Goal: Information Seeking & Learning: Understand process/instructions

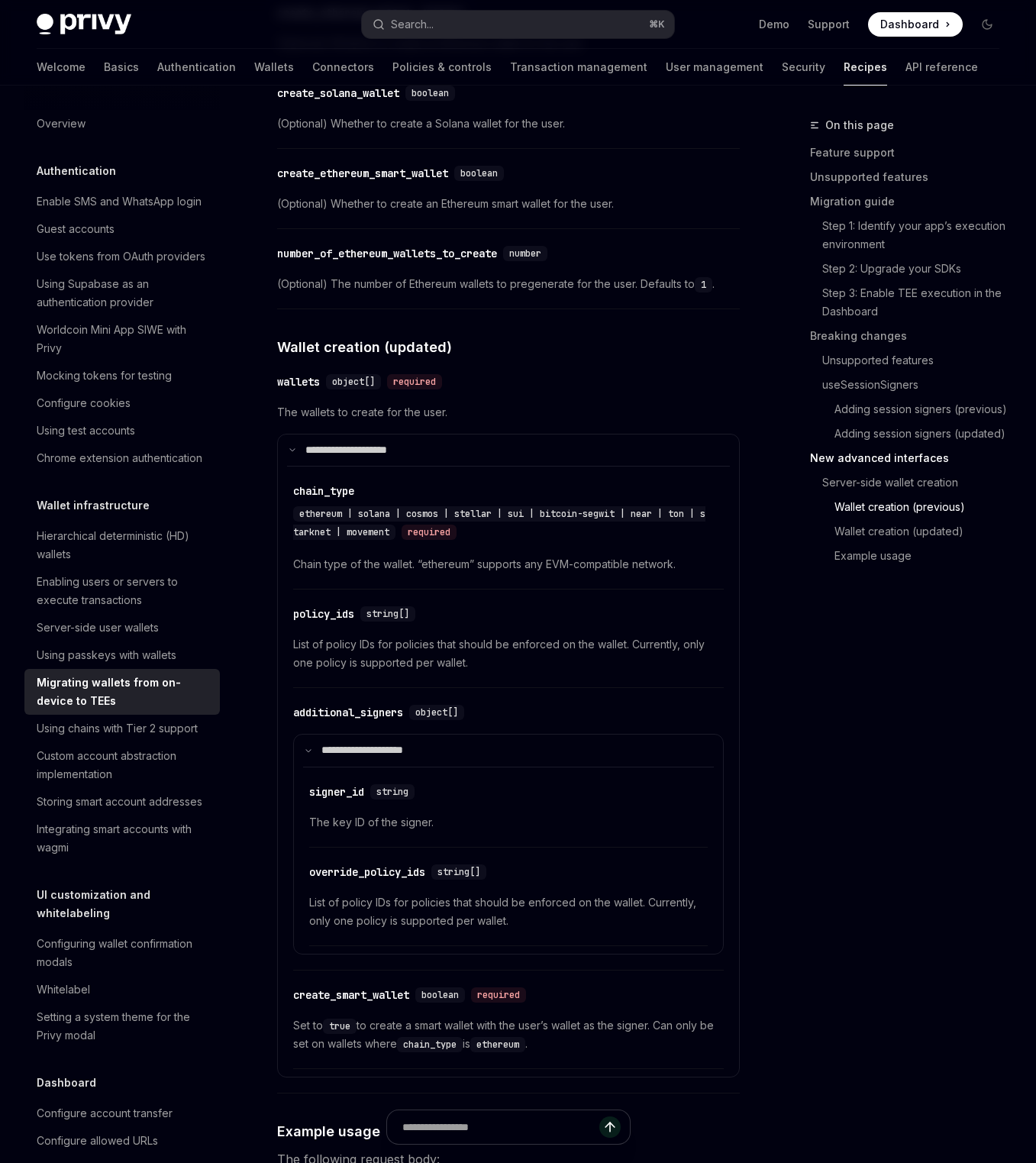
scroll to position [4145, 0]
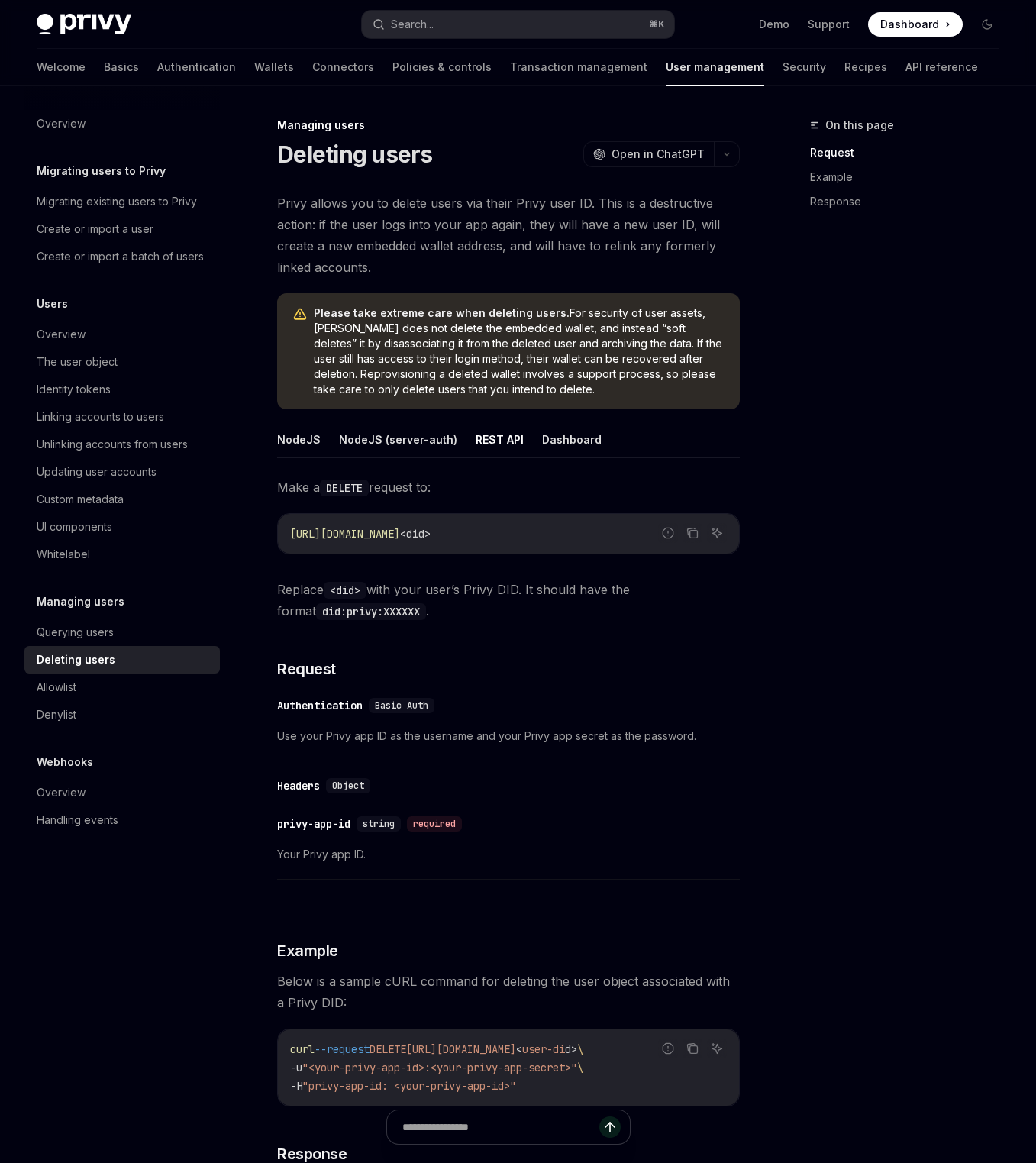
type textarea "*"
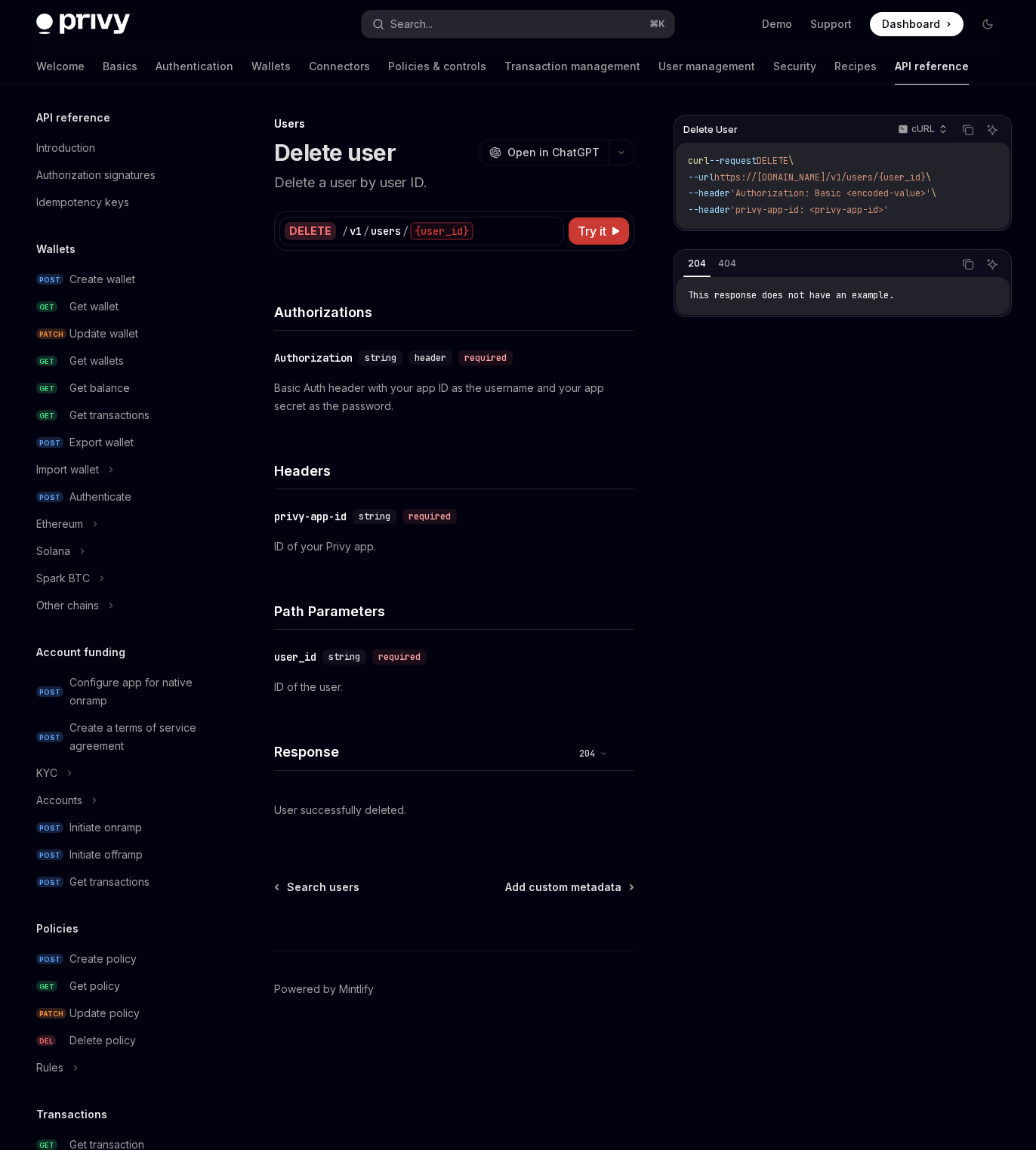
scroll to position [437, 0]
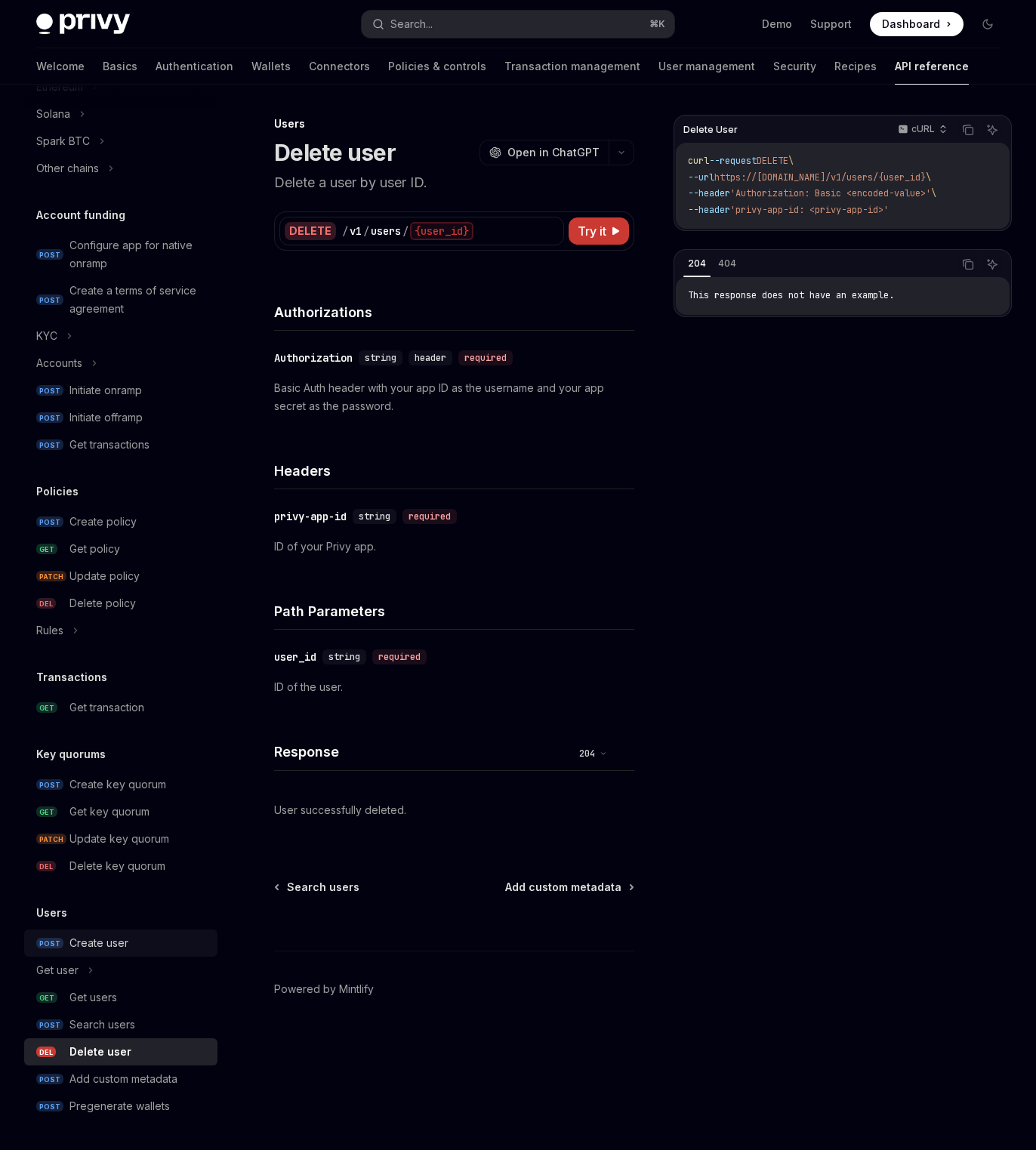
click at [114, 944] on div "Create user" at bounding box center [99, 943] width 59 height 18
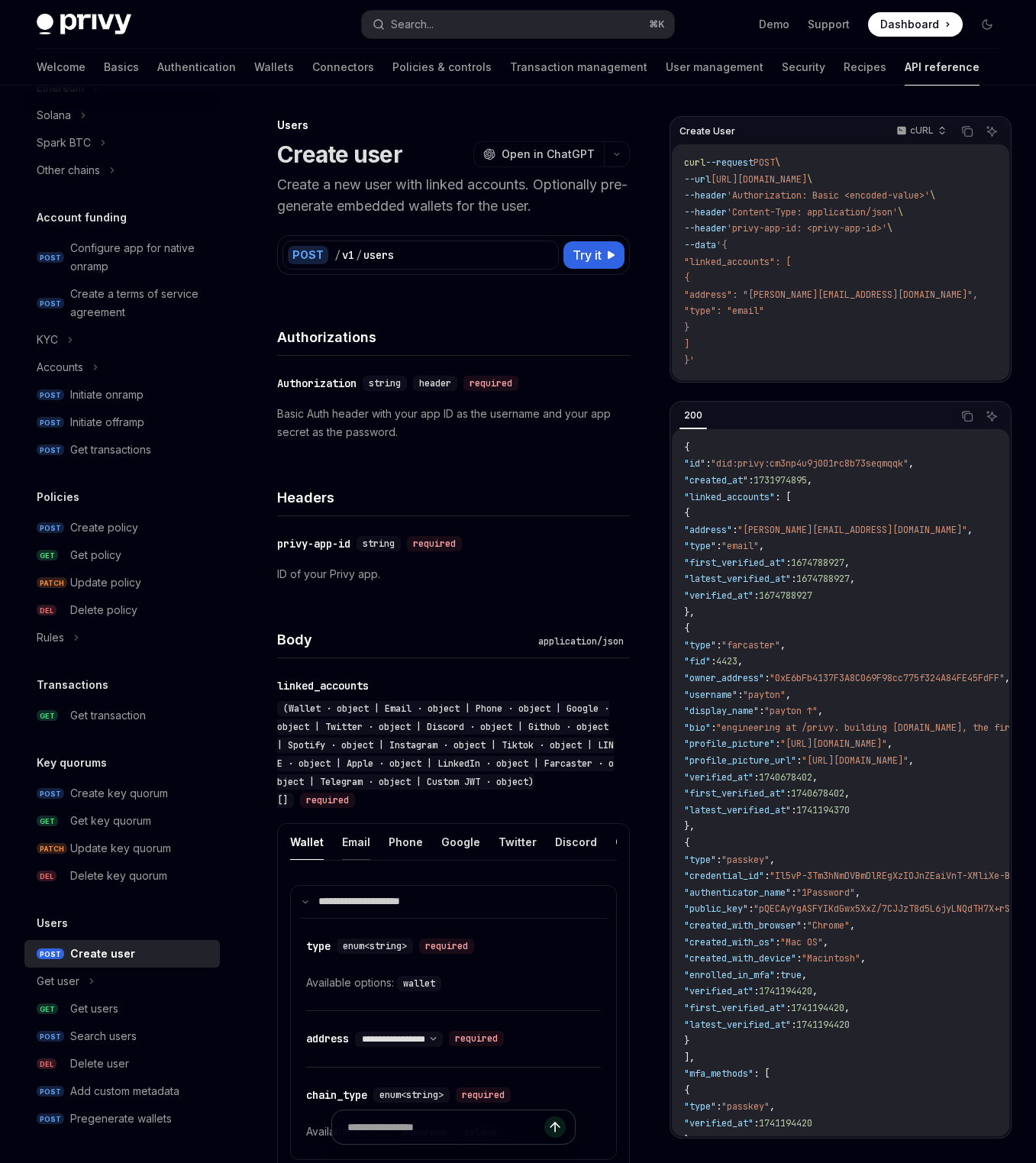
click at [362, 841] on button "Email" at bounding box center [356, 841] width 28 height 36
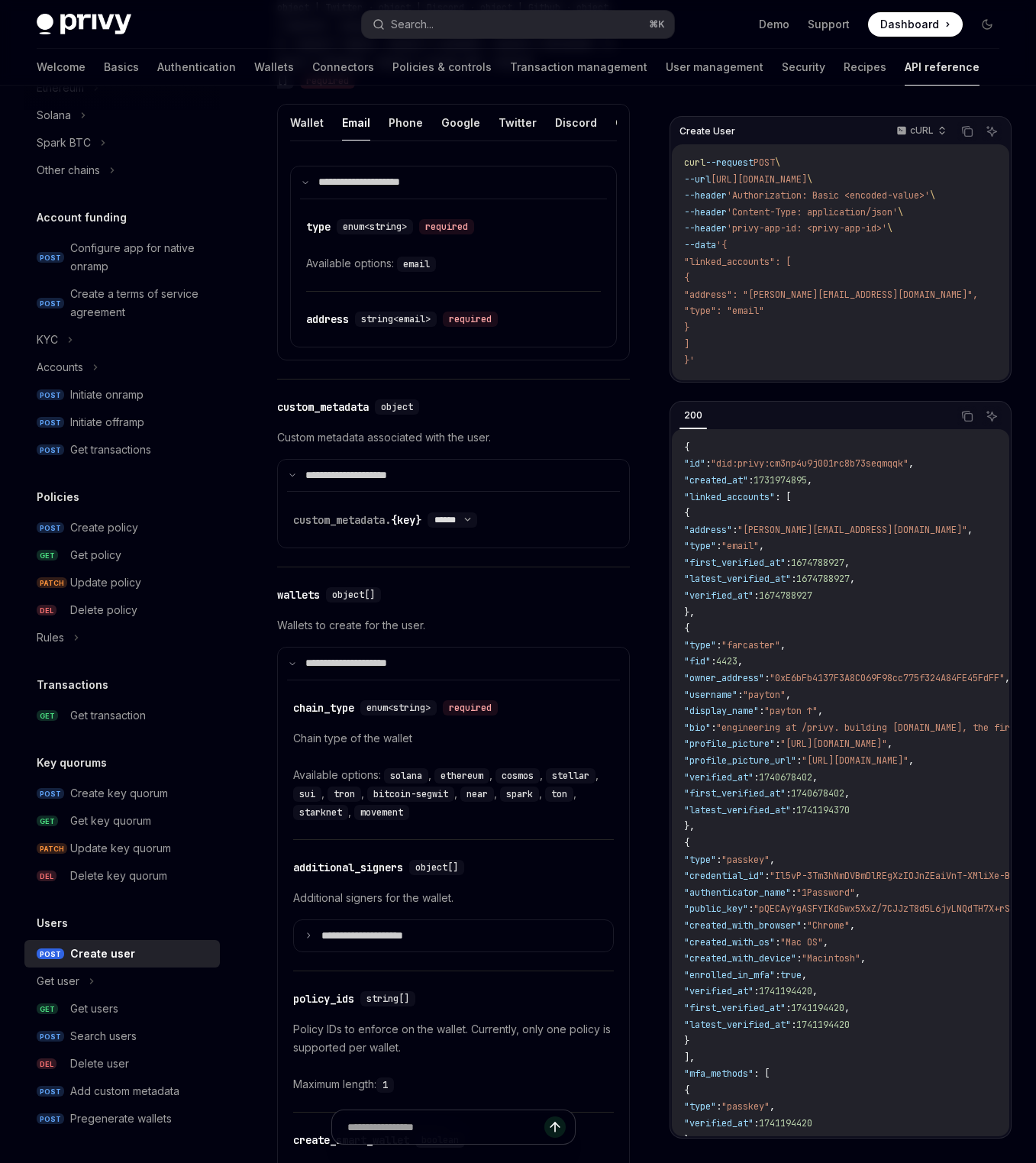
scroll to position [723, 0]
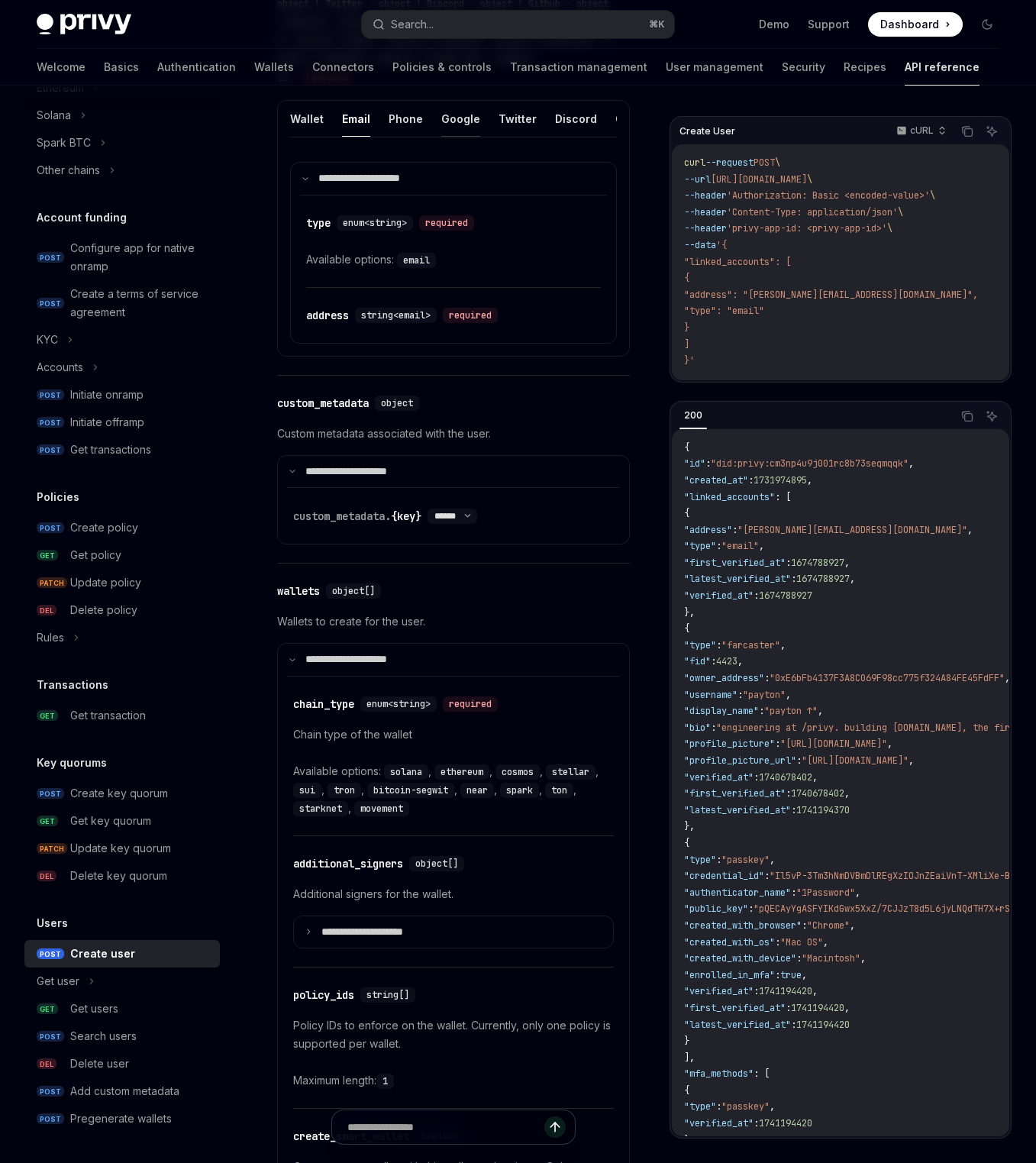
click at [459, 121] on button "Google" at bounding box center [461, 118] width 39 height 36
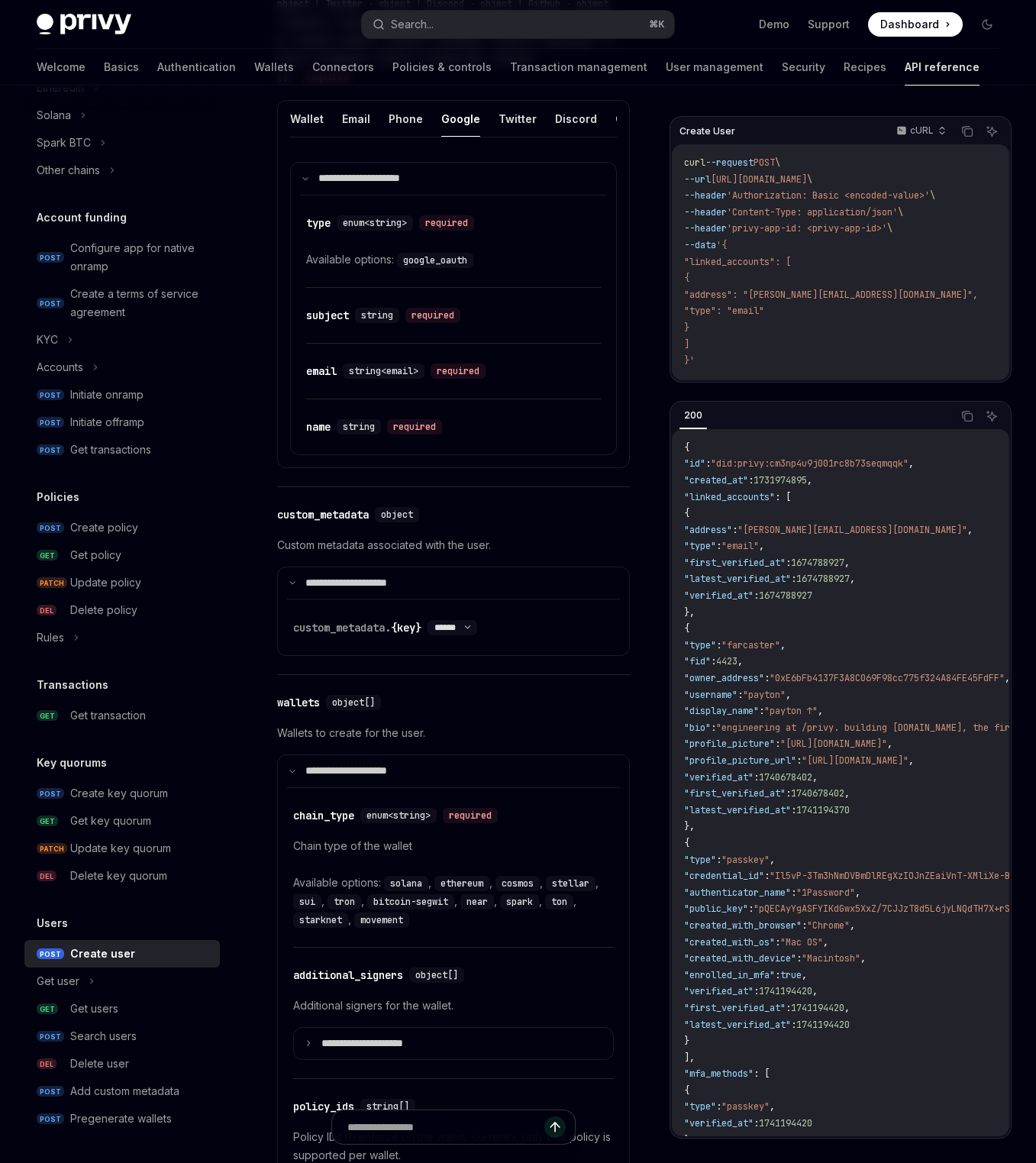
click at [144, 952] on div "Create user" at bounding box center [141, 954] width 141 height 18
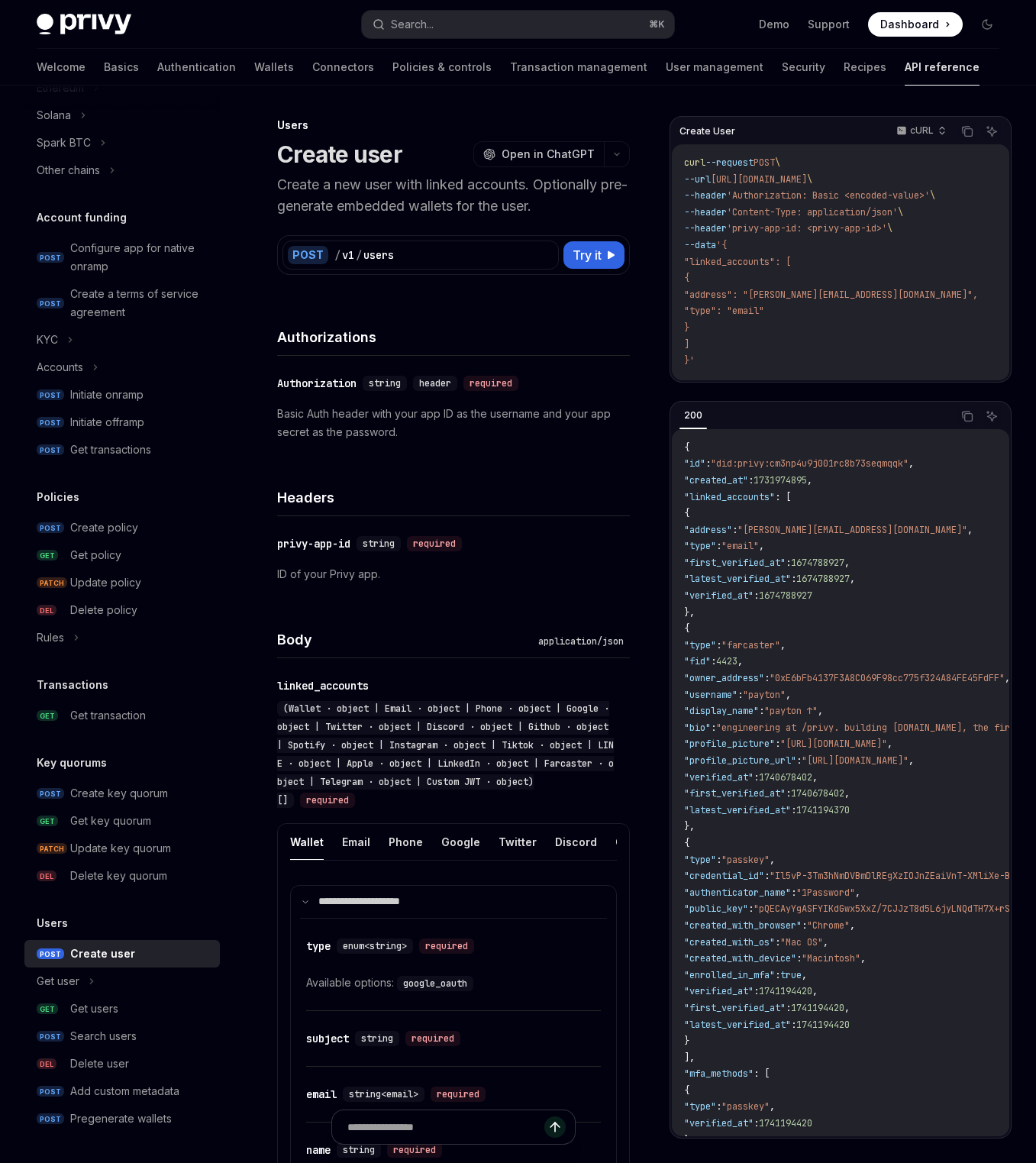
scroll to position [471, 0]
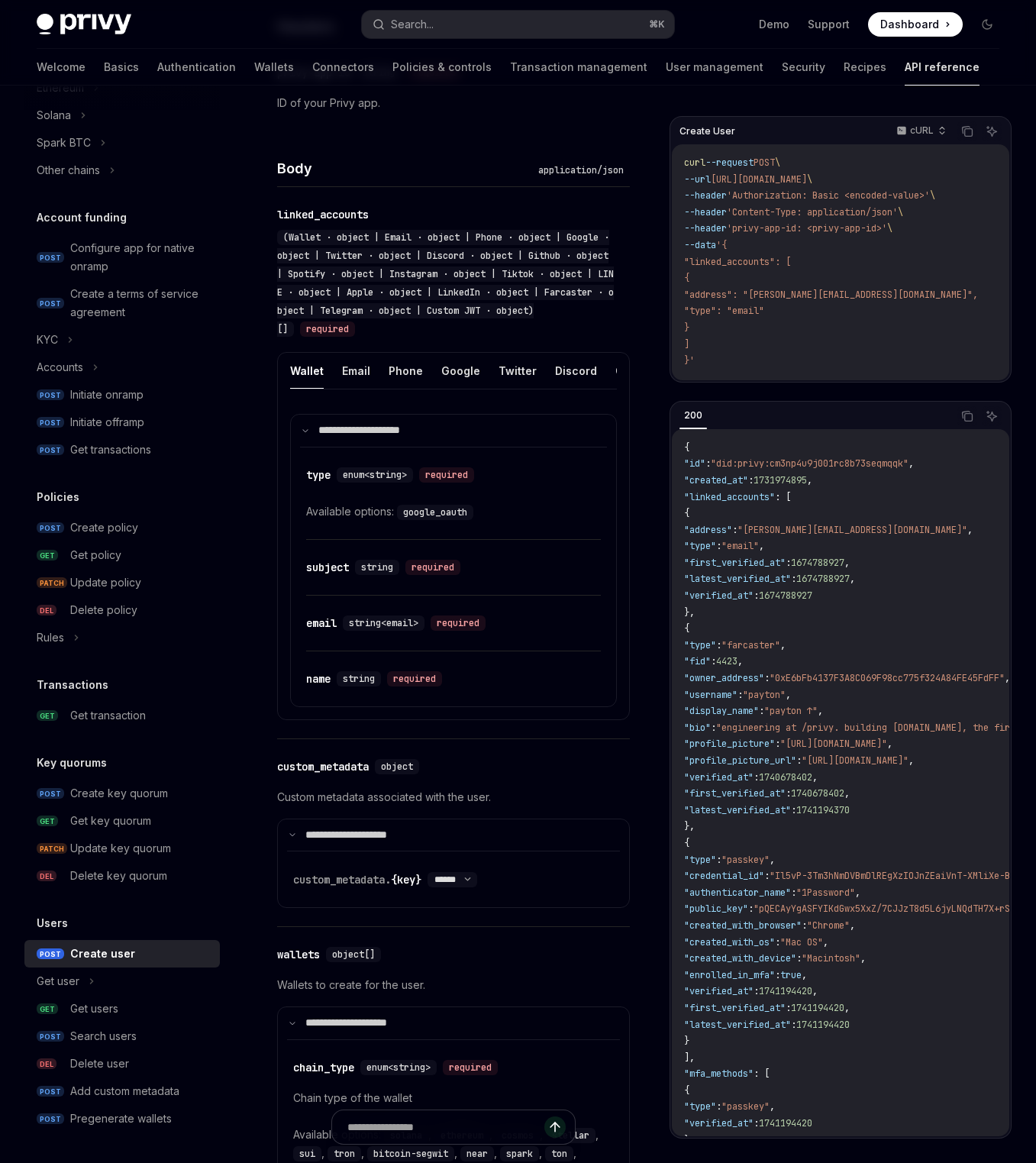
click at [306, 374] on button "Wallet" at bounding box center [307, 371] width 34 height 36
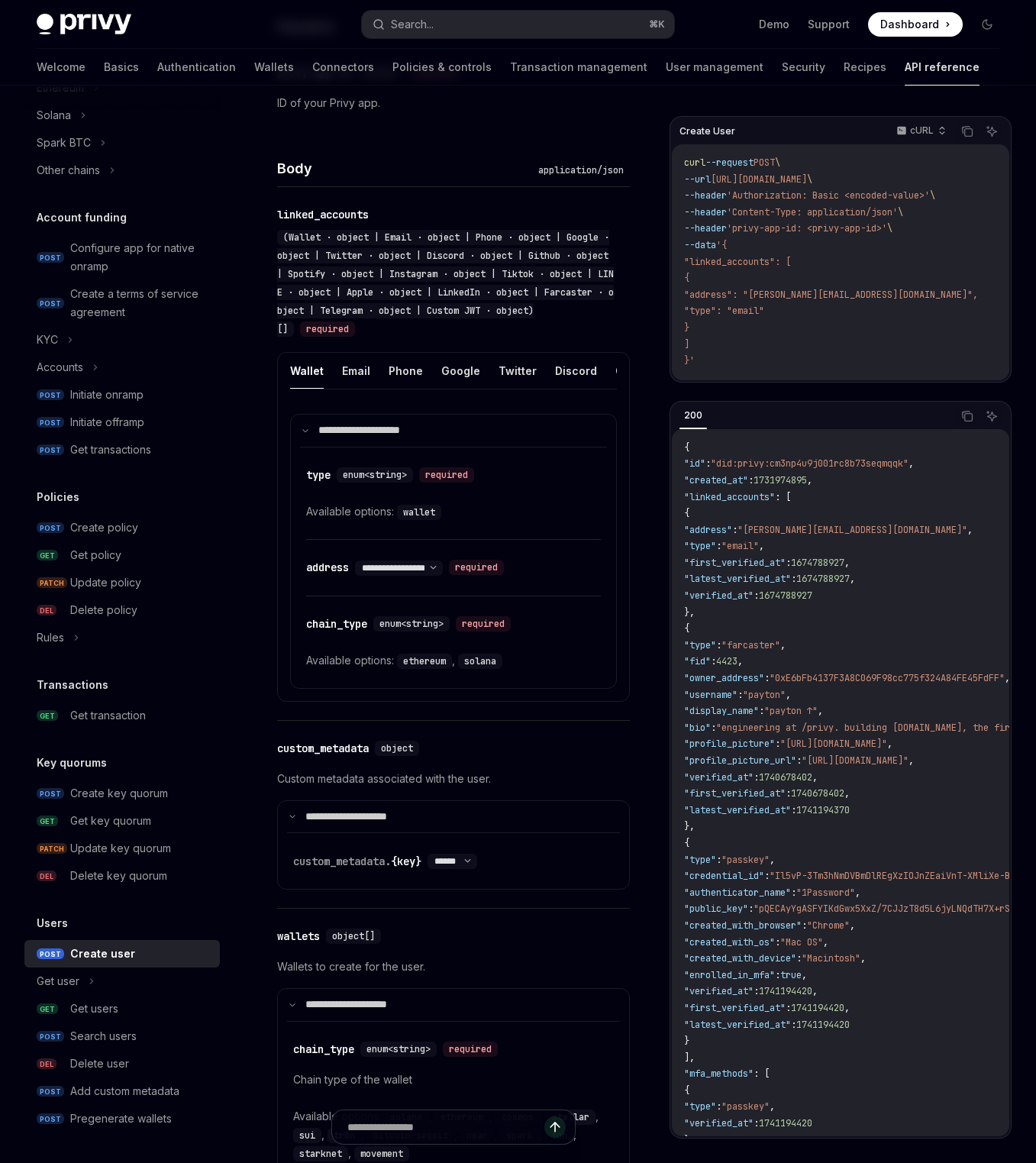
click at [303, 368] on button "Wallet" at bounding box center [307, 371] width 34 height 36
type textarea "*"
click at [443, 574] on select "**********" at bounding box center [399, 568] width 88 height 12
click at [358, 572] on select "**********" at bounding box center [399, 568] width 88 height 12
click at [443, 574] on select "**********" at bounding box center [399, 568] width 88 height 12
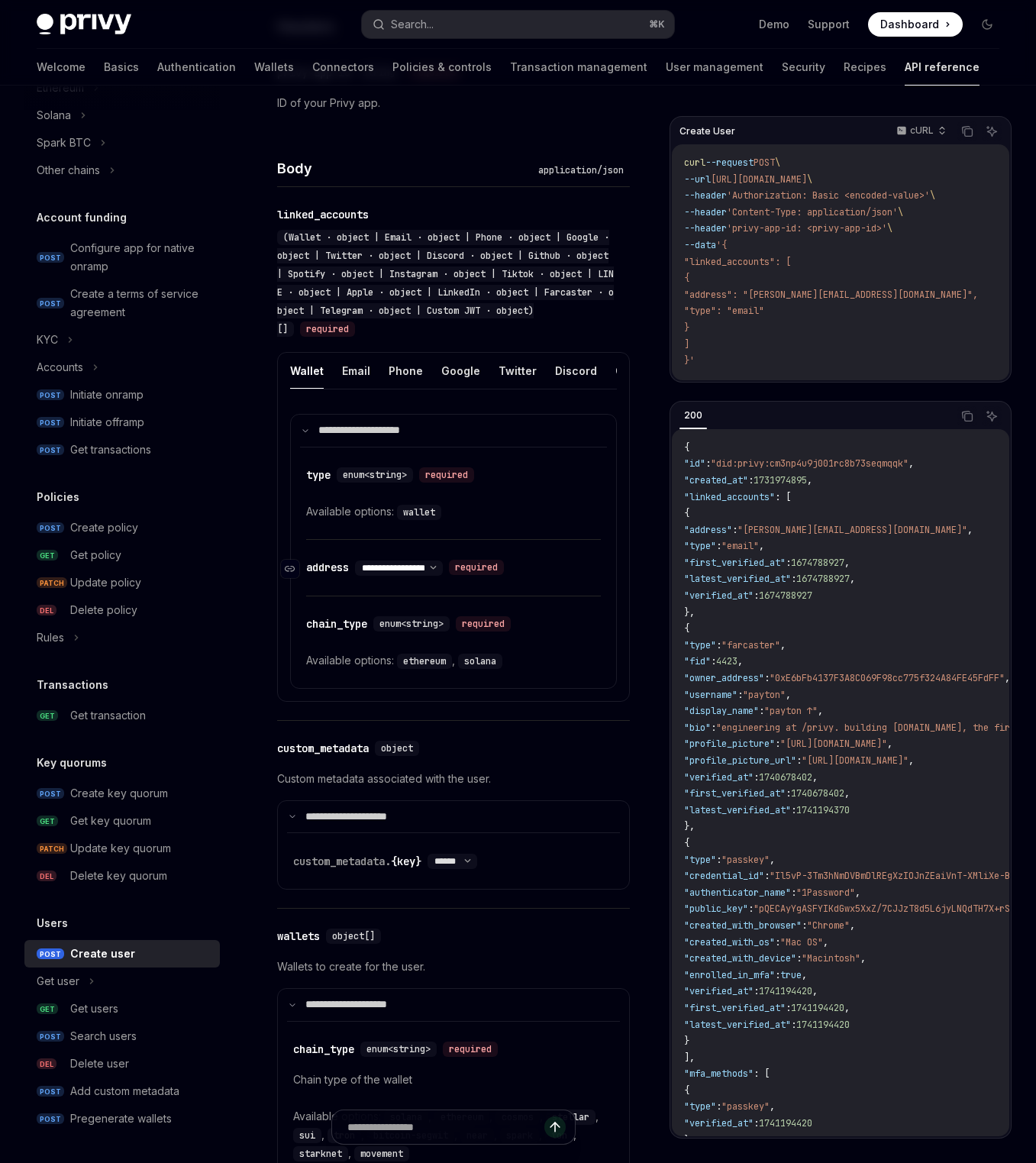
select select "*"
click at [358, 572] on select "**********" at bounding box center [399, 568] width 88 height 12
click at [436, 669] on div "ethereum ," at bounding box center [428, 660] width 61 height 18
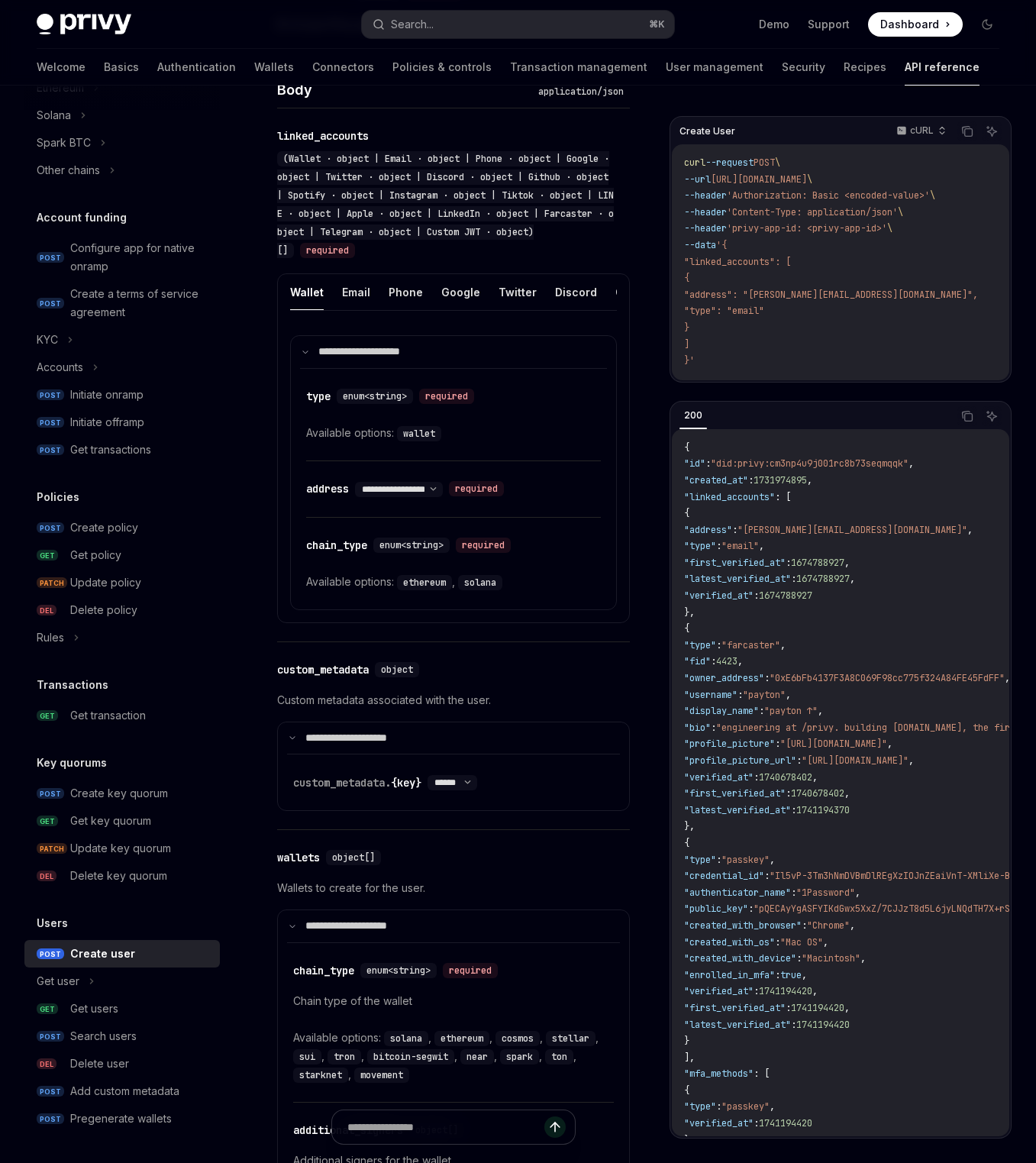
scroll to position [527, 0]
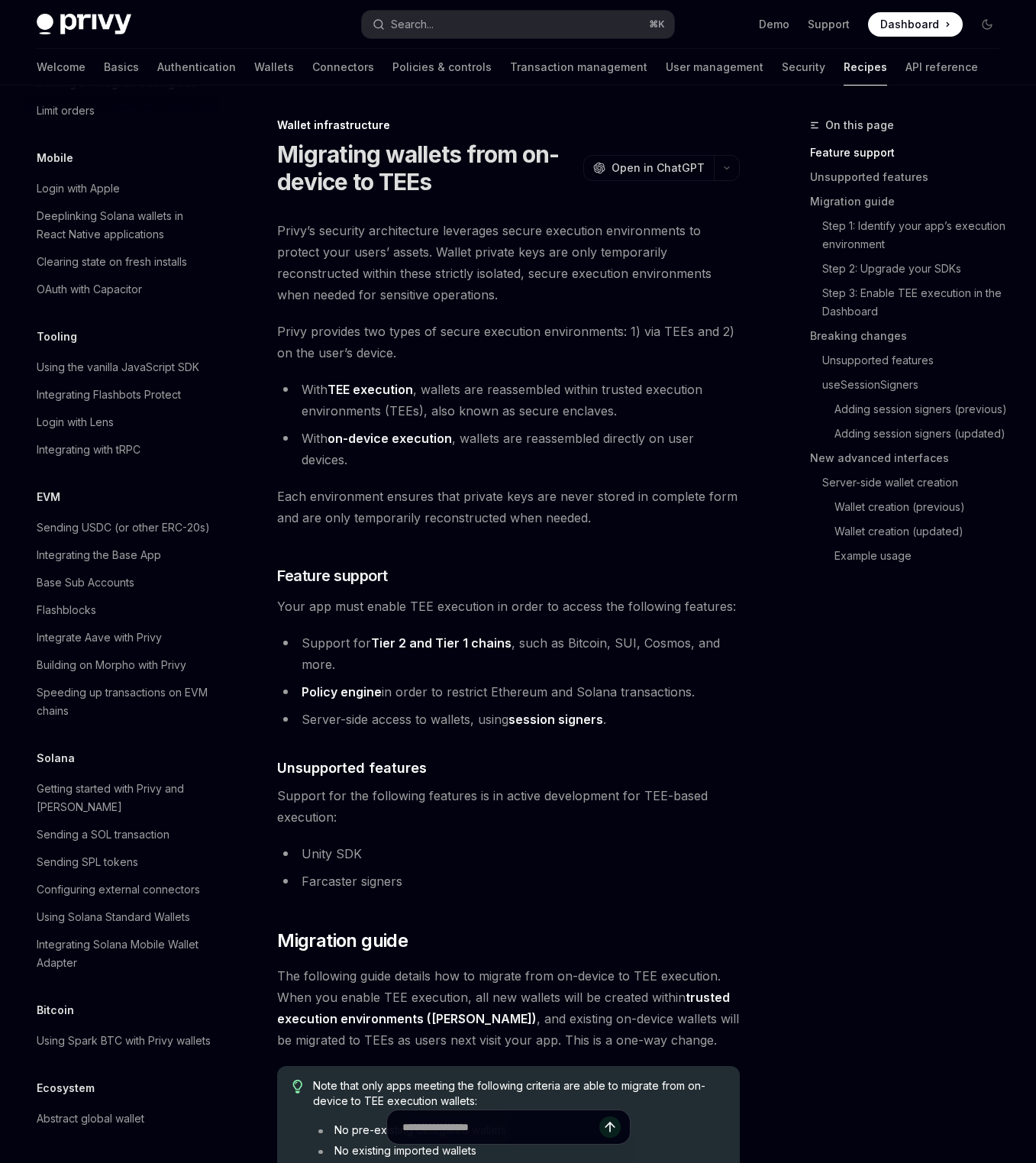
click at [449, 714] on li "Server-side access to wallets, using session signers ." at bounding box center [508, 719] width 462 height 21
click at [501, 669] on li "Support for Tier 2 and Tier 1 chains , such as Bitcoin, SUI, Cosmos, and more." at bounding box center [508, 653] width 462 height 43
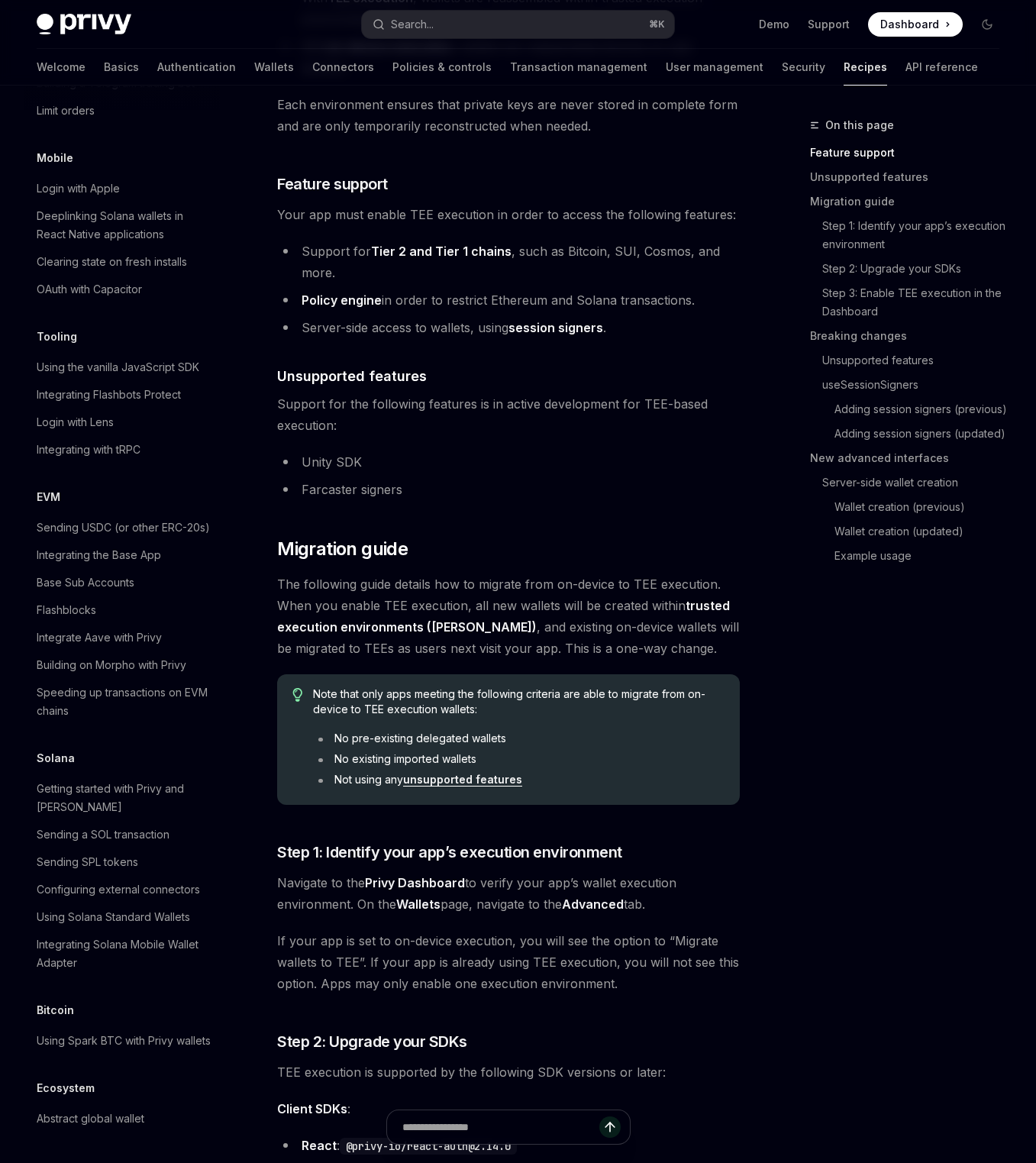
scroll to position [431, 0]
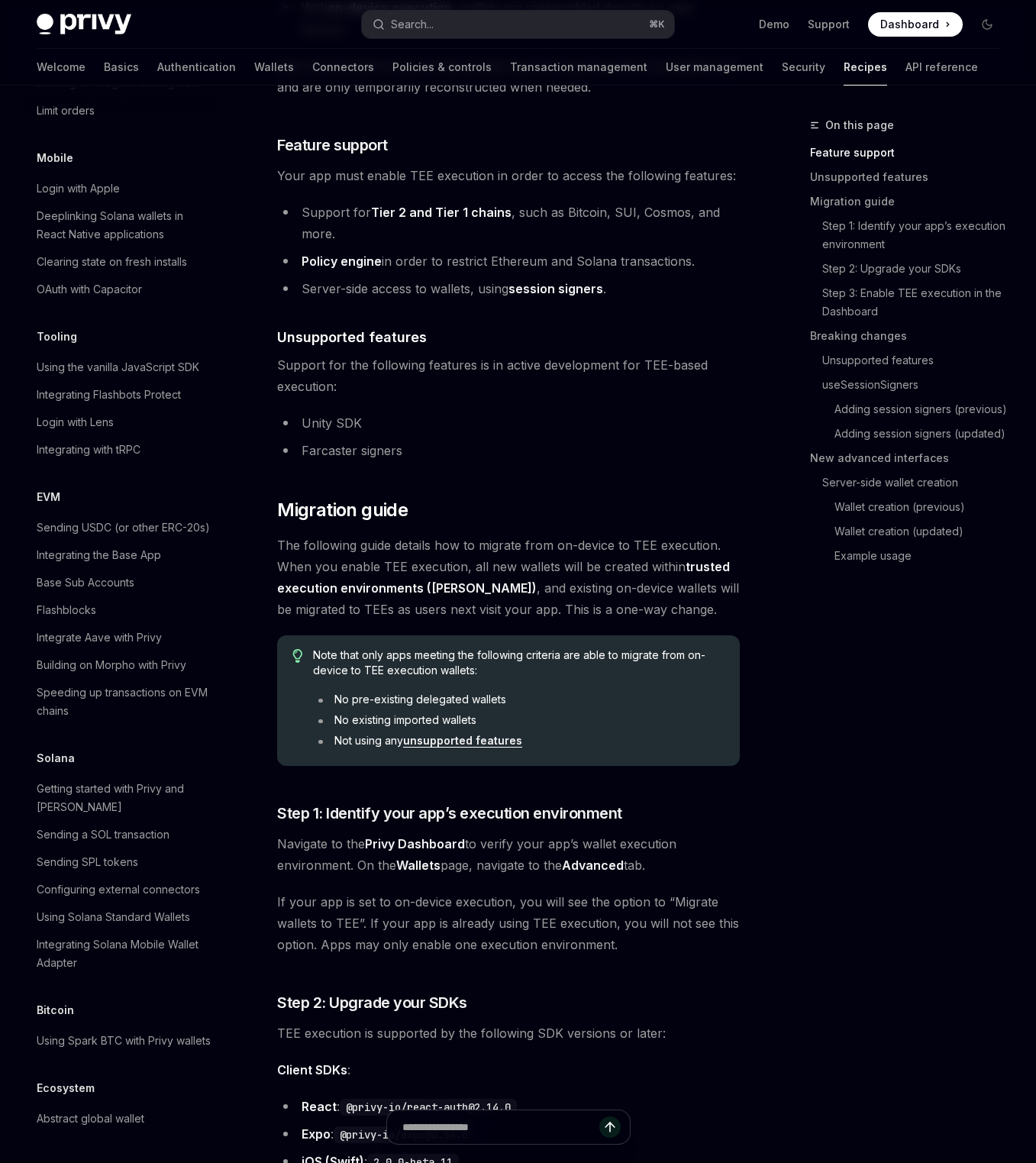
click at [471, 737] on link "unsupported features" at bounding box center [463, 740] width 119 height 14
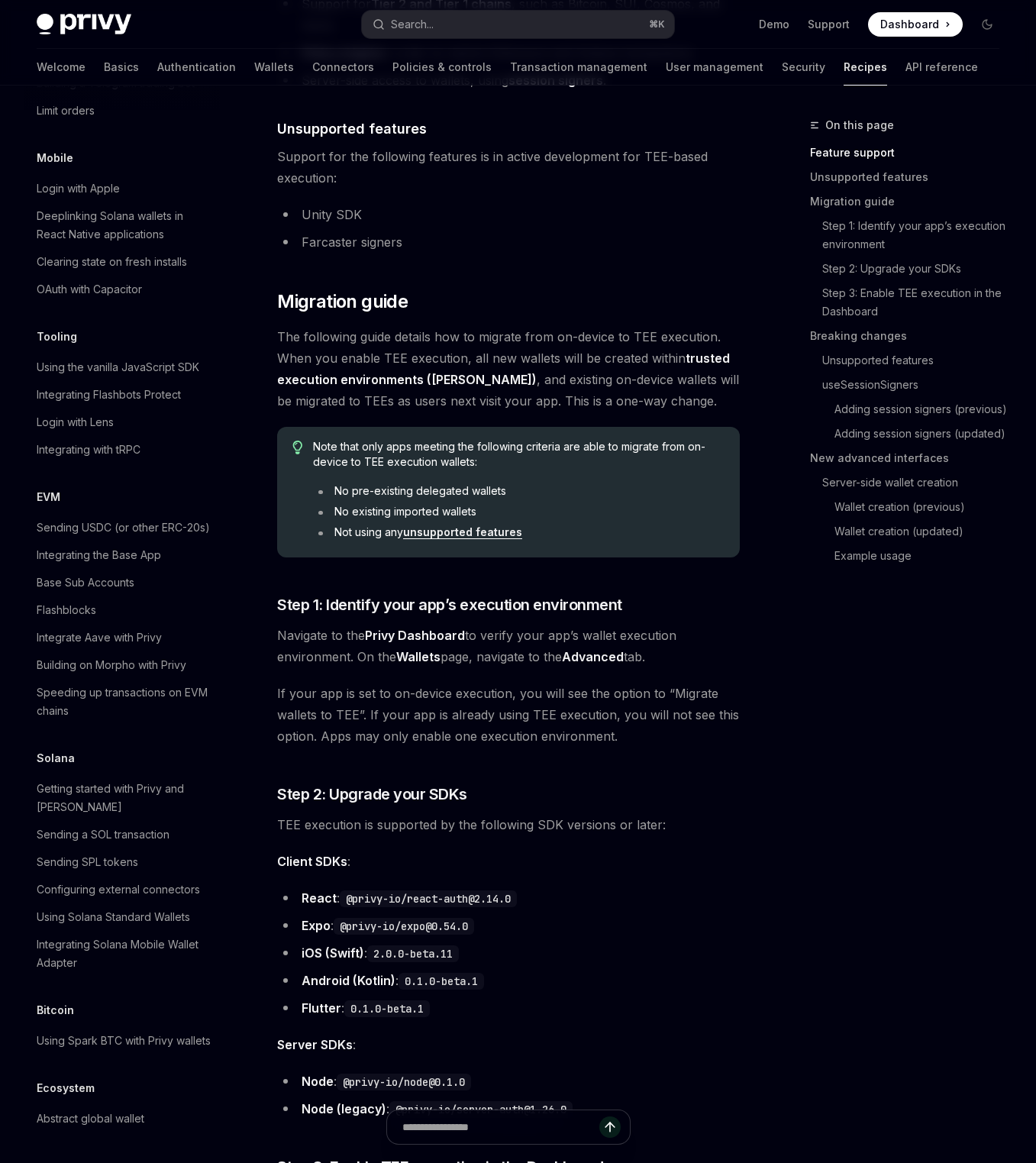
scroll to position [641, 0]
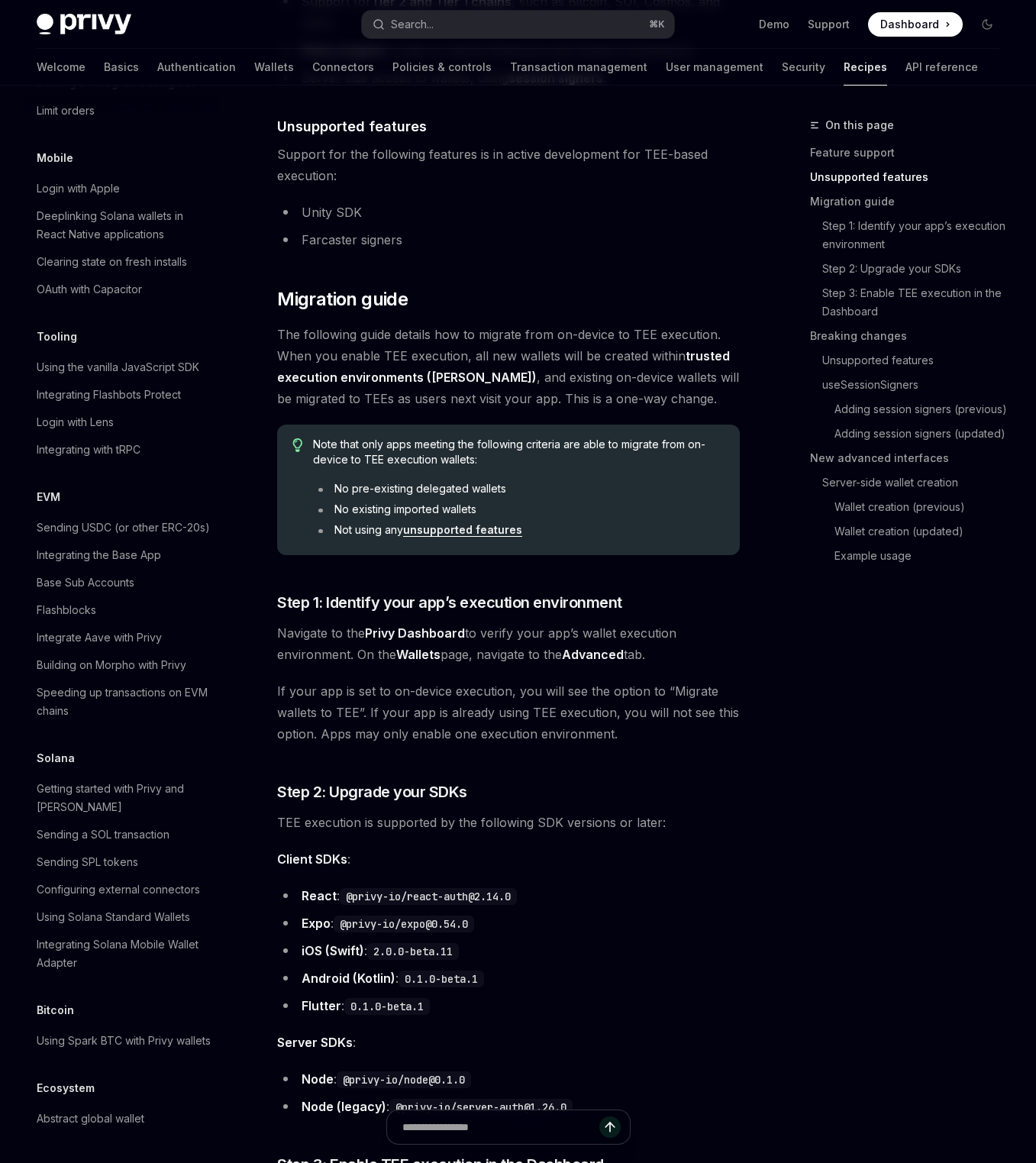
click at [487, 530] on link "unsupported features" at bounding box center [463, 530] width 119 height 14
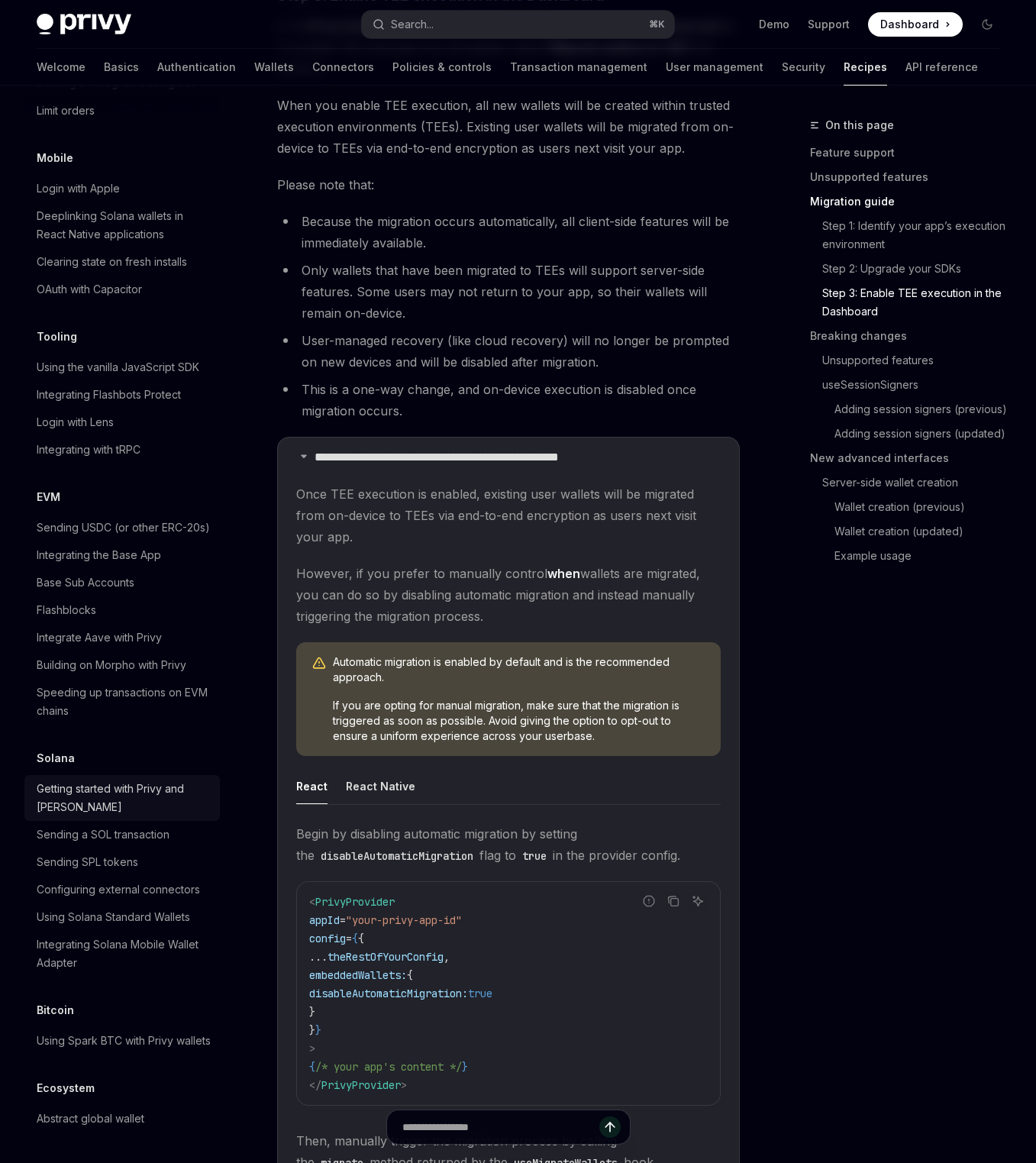
scroll to position [1809, 0]
click at [303, 458] on icon at bounding box center [304, 457] width 9 height 9
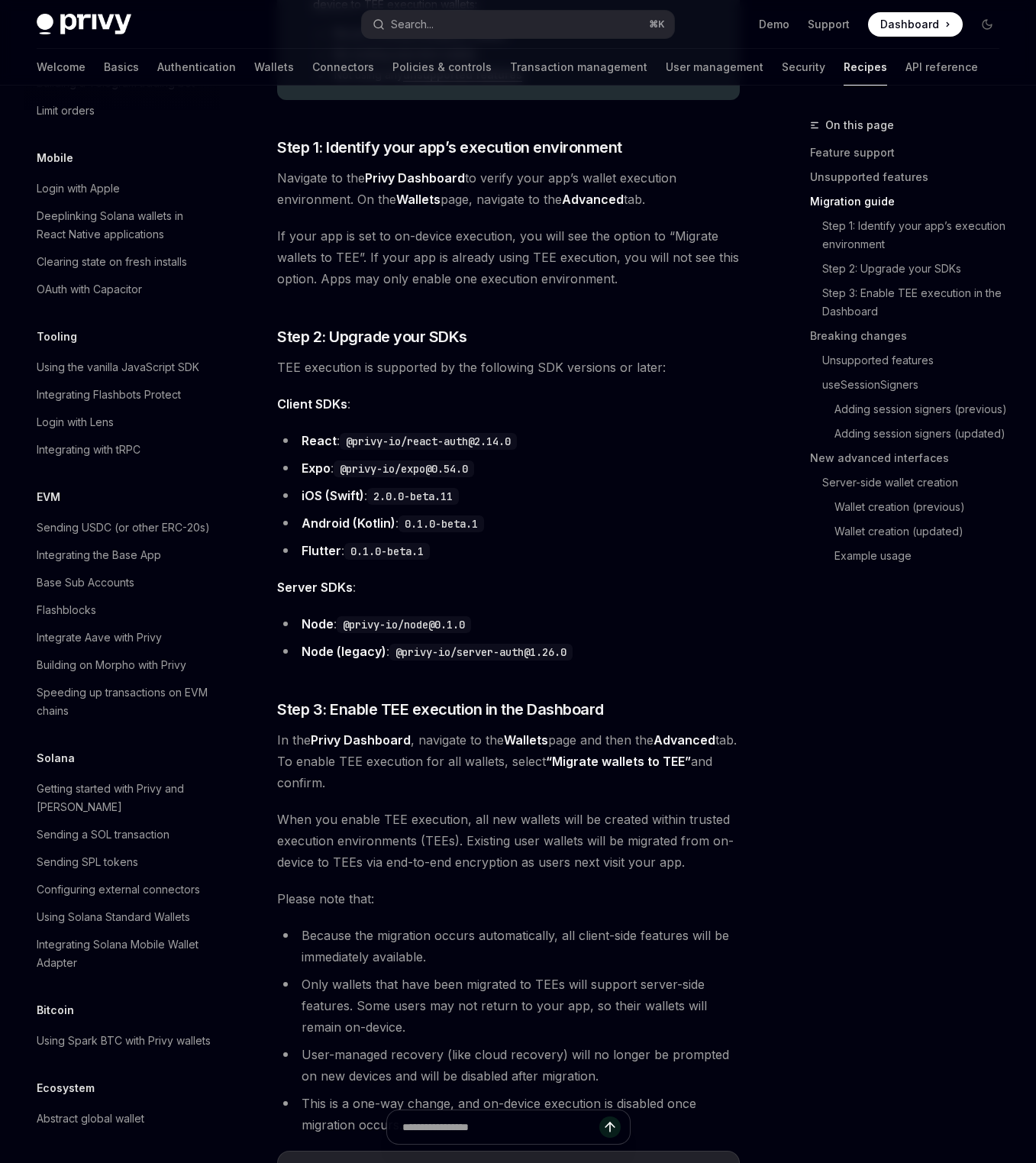
scroll to position [1009, 0]
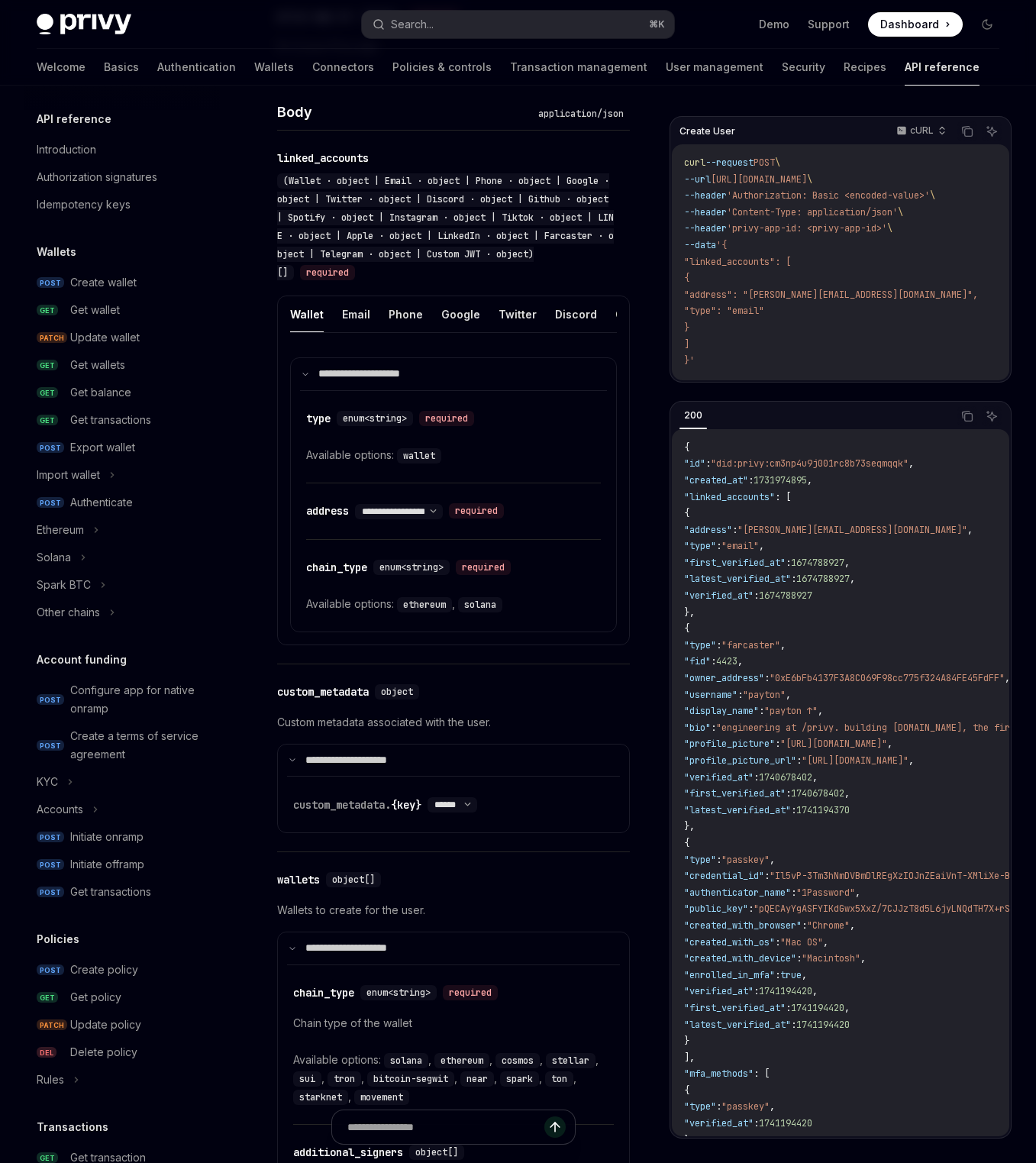
scroll to position [442, 0]
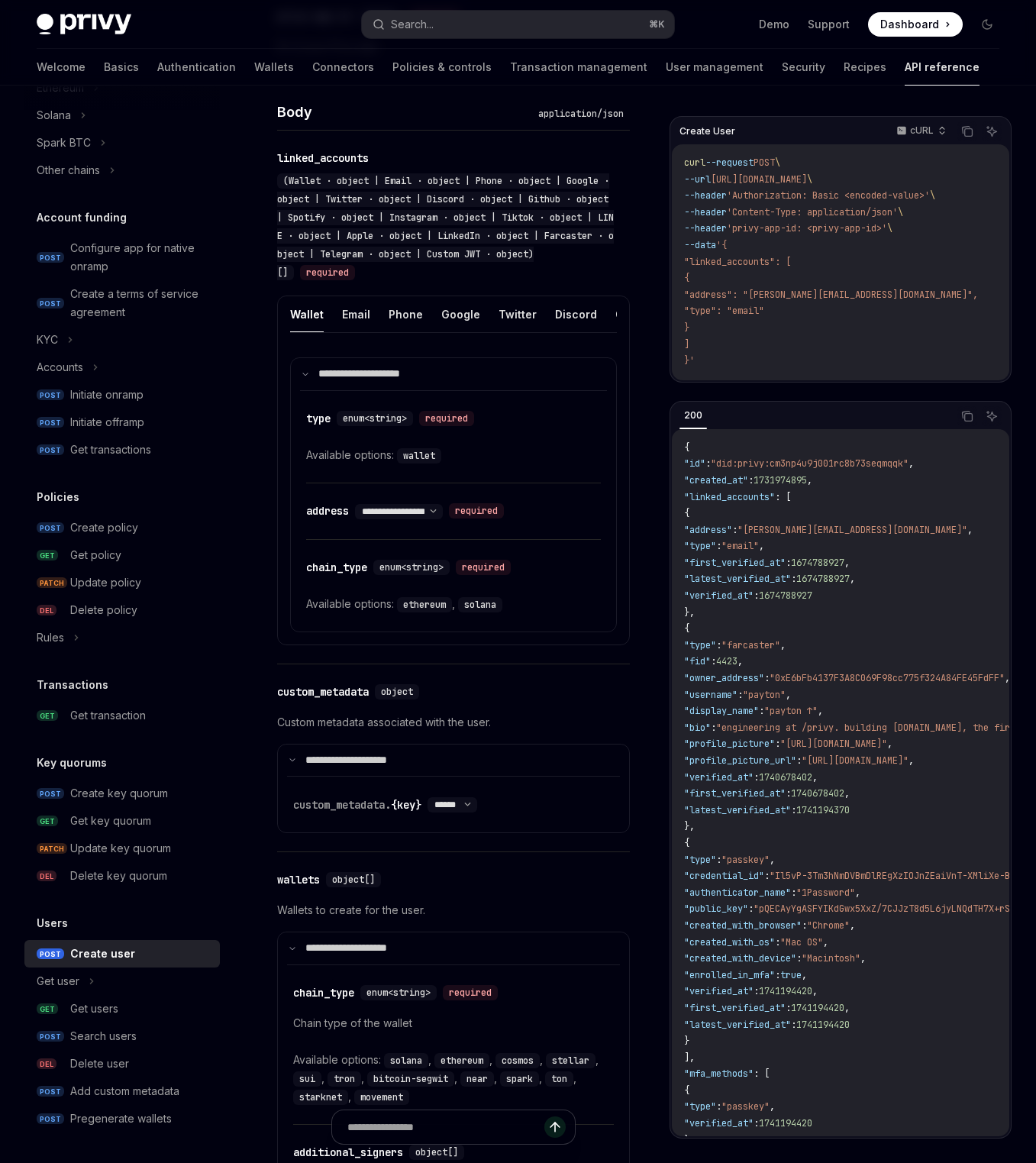
click at [114, 1132] on div "API reference Introduction Authorization signatures Idempotency keys Wallets PO…" at bounding box center [134, 624] width 220 height 1077
click at [115, 1128] on link "POST Pregenerate wallets" at bounding box center [122, 1119] width 196 height 28
click at [113, 1117] on div "Pregenerate wallets" at bounding box center [121, 1119] width 102 height 18
